Goal: Navigation & Orientation: Find specific page/section

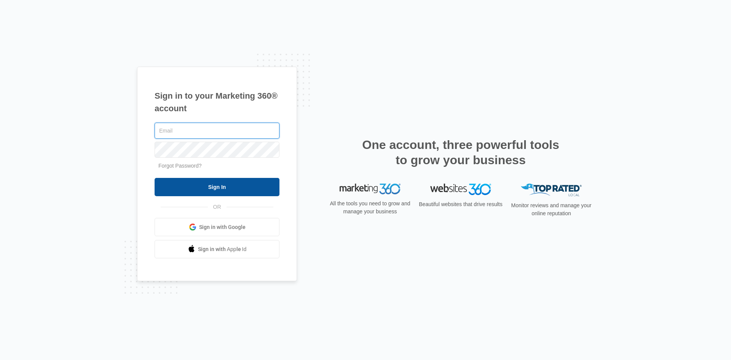
type input "[EMAIL_ADDRESS][DOMAIN_NAME]"
click at [232, 183] on input "Sign In" at bounding box center [217, 187] width 125 height 18
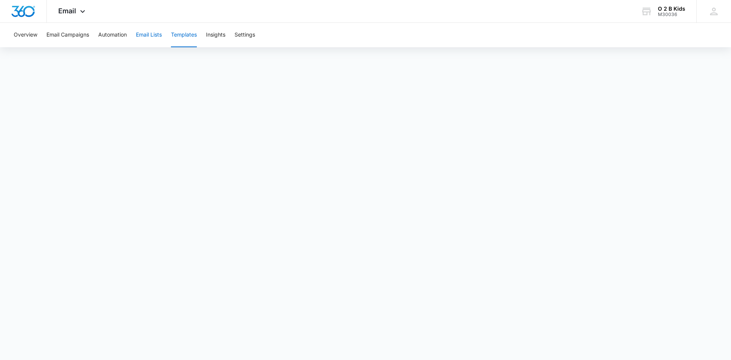
click at [153, 37] on button "Email Lists" at bounding box center [149, 35] width 26 height 24
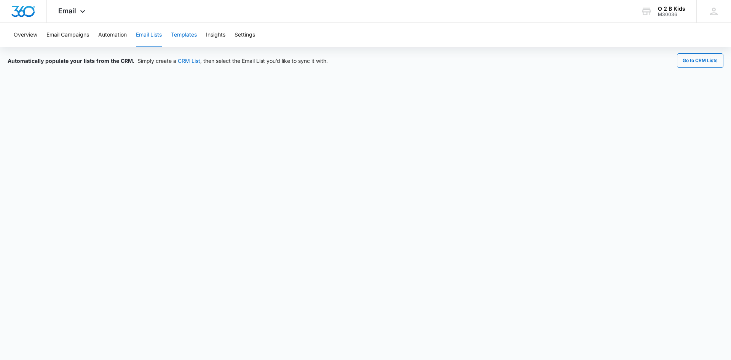
click at [186, 33] on button "Templates" at bounding box center [184, 35] width 26 height 24
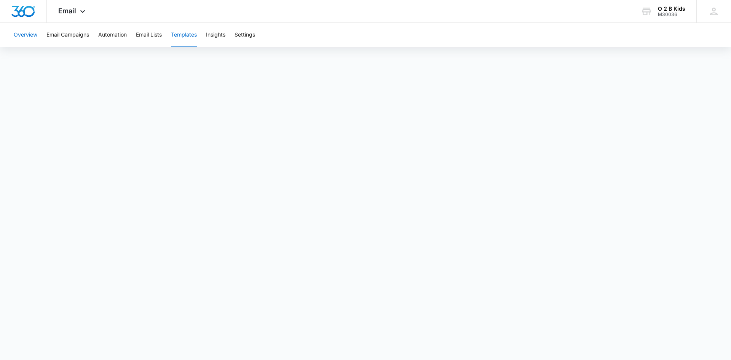
click at [30, 32] on button "Overview" at bounding box center [26, 35] width 24 height 24
click at [174, 32] on button "Templates" at bounding box center [184, 35] width 26 height 24
click at [150, 33] on button "Email Lists" at bounding box center [149, 35] width 26 height 24
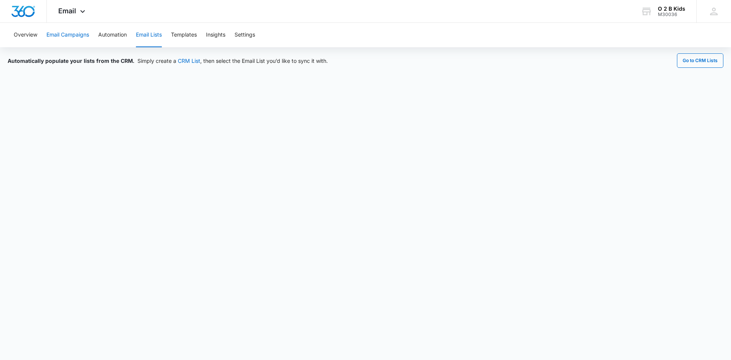
click at [67, 40] on button "Email Campaigns" at bounding box center [67, 35] width 43 height 24
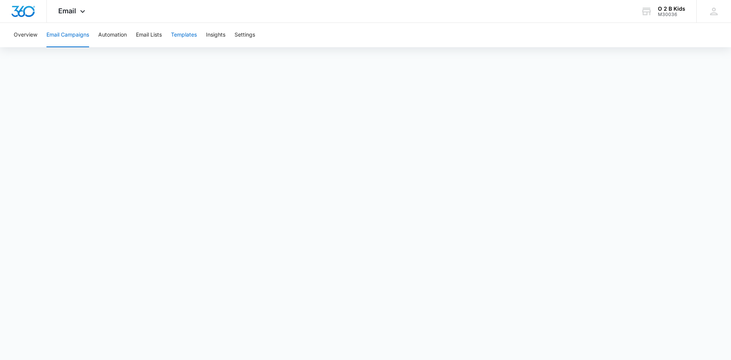
click at [183, 34] on button "Templates" at bounding box center [184, 35] width 26 height 24
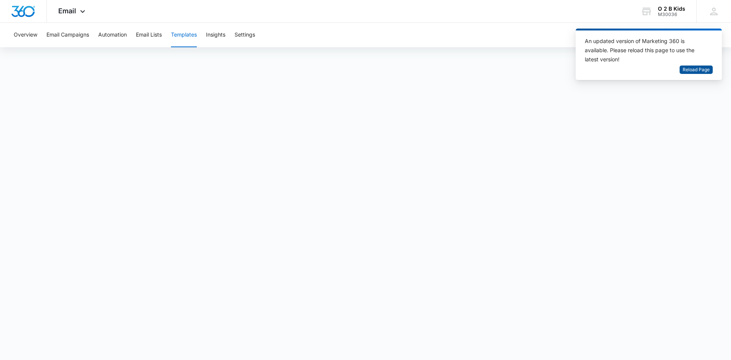
click at [685, 69] on span "Reload Page" at bounding box center [695, 69] width 27 height 7
